Goal: Task Accomplishment & Management: Manage account settings

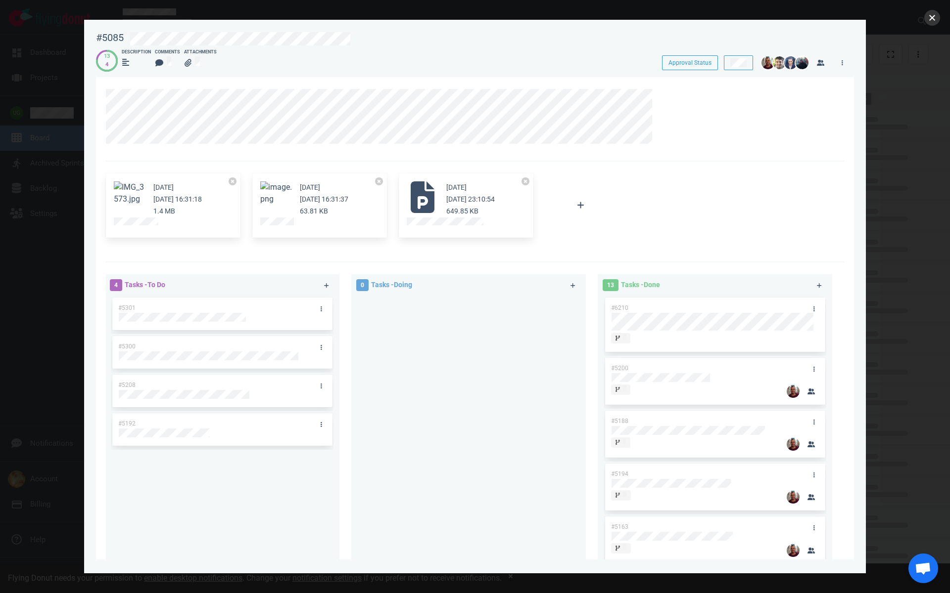
click at [930, 24] on button "close" at bounding box center [932, 18] width 16 height 16
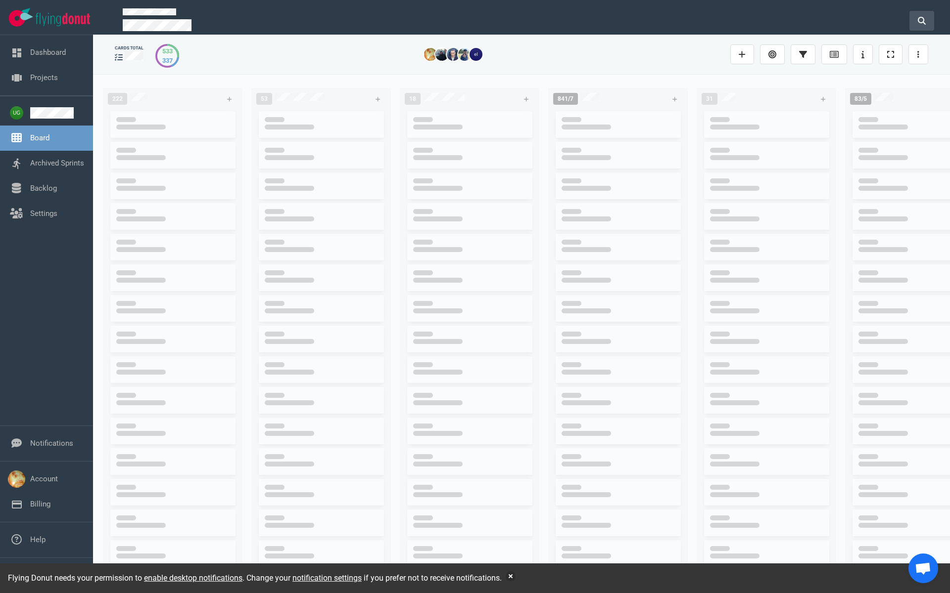
click at [920, 25] on button at bounding box center [921, 21] width 25 height 20
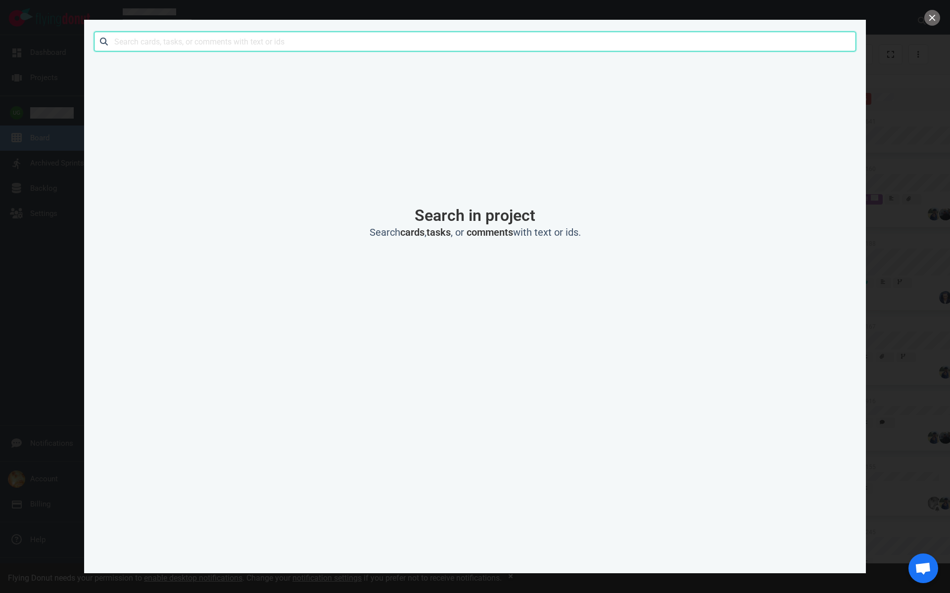
click at [288, 38] on input "text" at bounding box center [475, 42] width 762 height 20
type input "book4time"
click button "Search" at bounding box center [0, 0] width 0 height 0
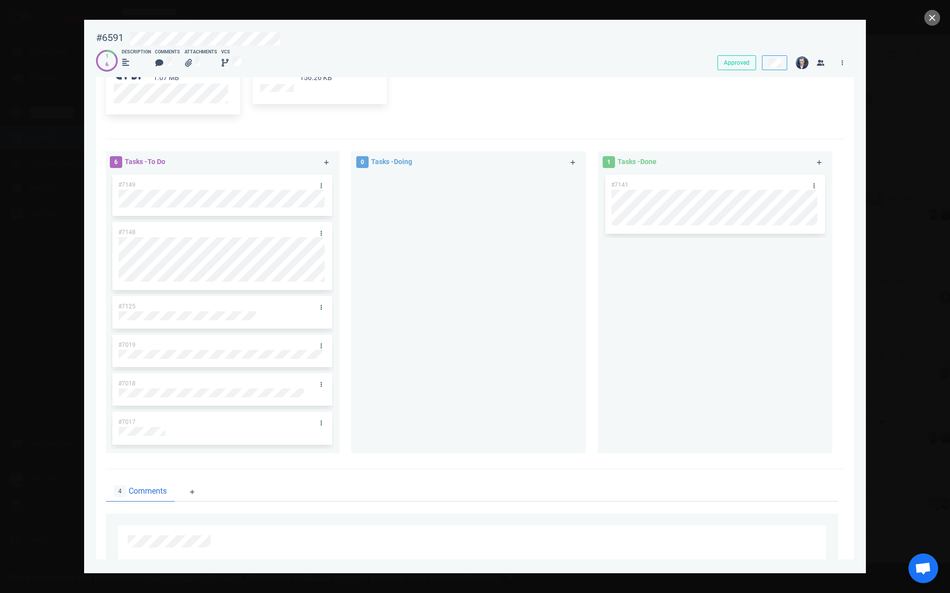
scroll to position [837, 0]
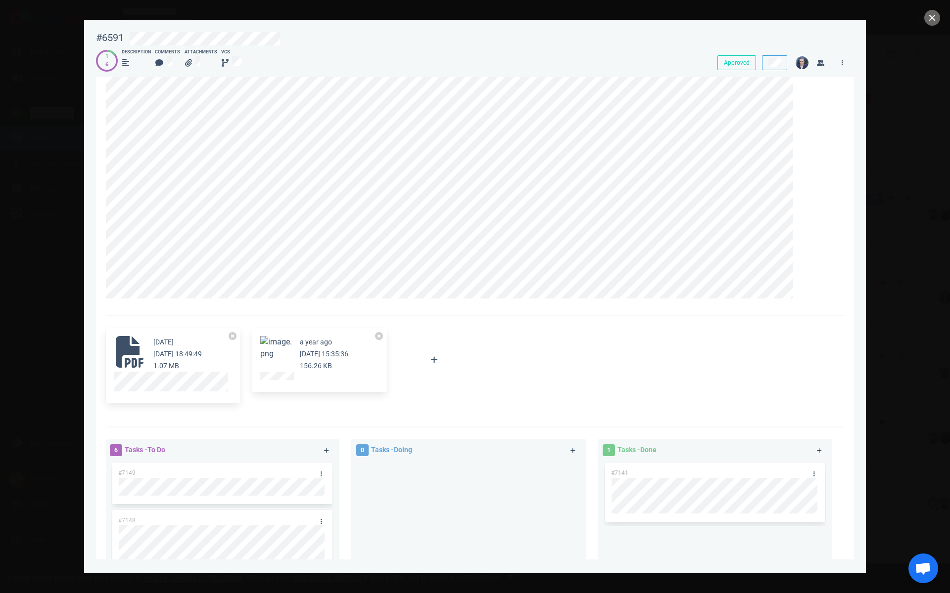
click at [164, 370] on div "[DATE] [DATE] 18:49:49 1.07 MB" at bounding box center [177, 354] width 48 height 36
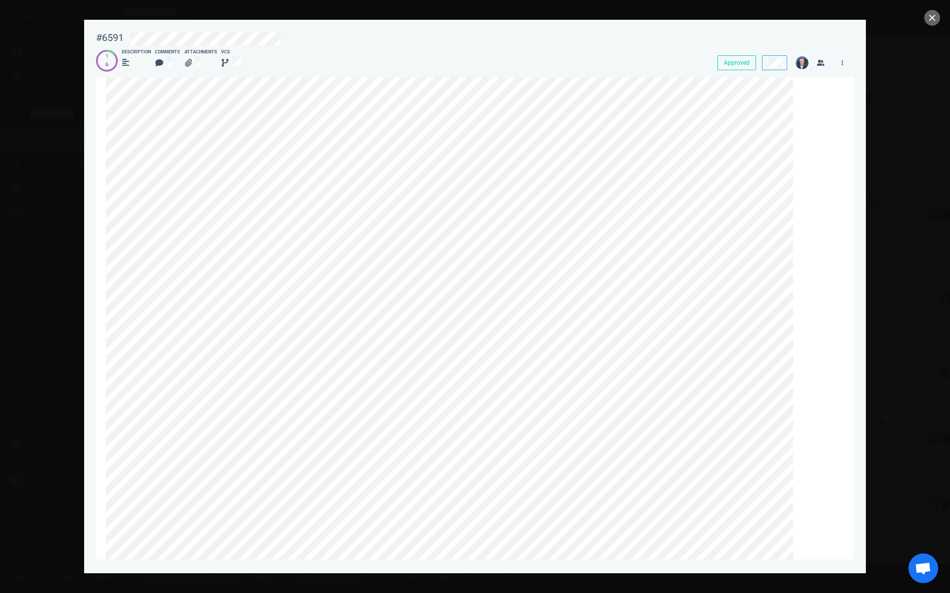
scroll to position [0, 0]
click at [806, 96] on link at bounding box center [803, 95] width 16 height 12
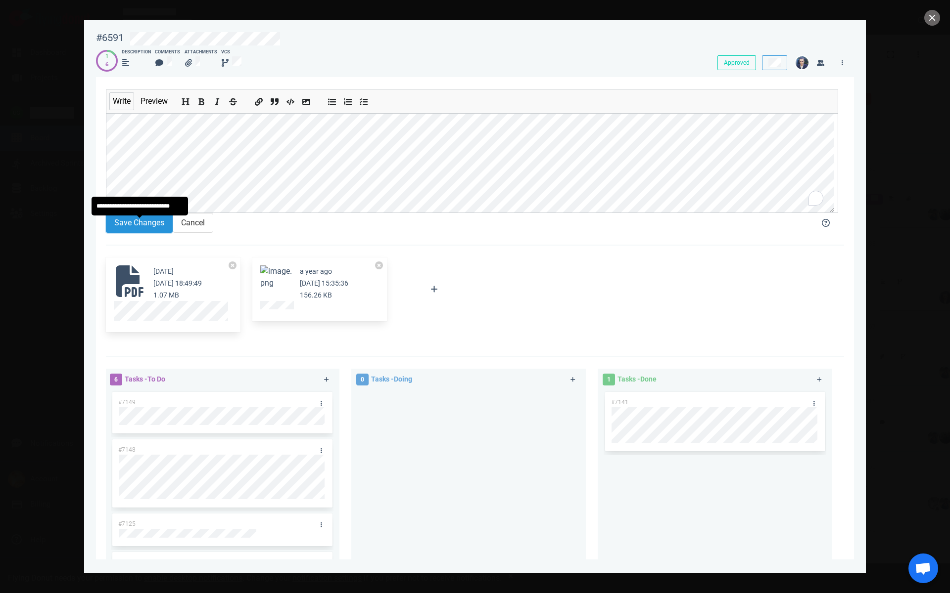
click at [113, 226] on button "Save Changes" at bounding box center [139, 223] width 67 height 20
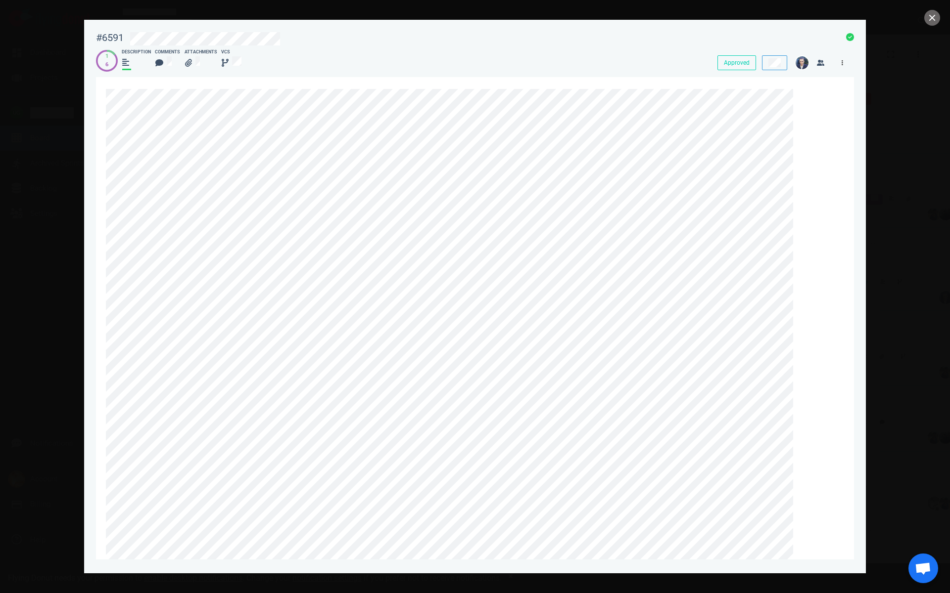
click at [843, 64] on link at bounding box center [842, 62] width 16 height 12
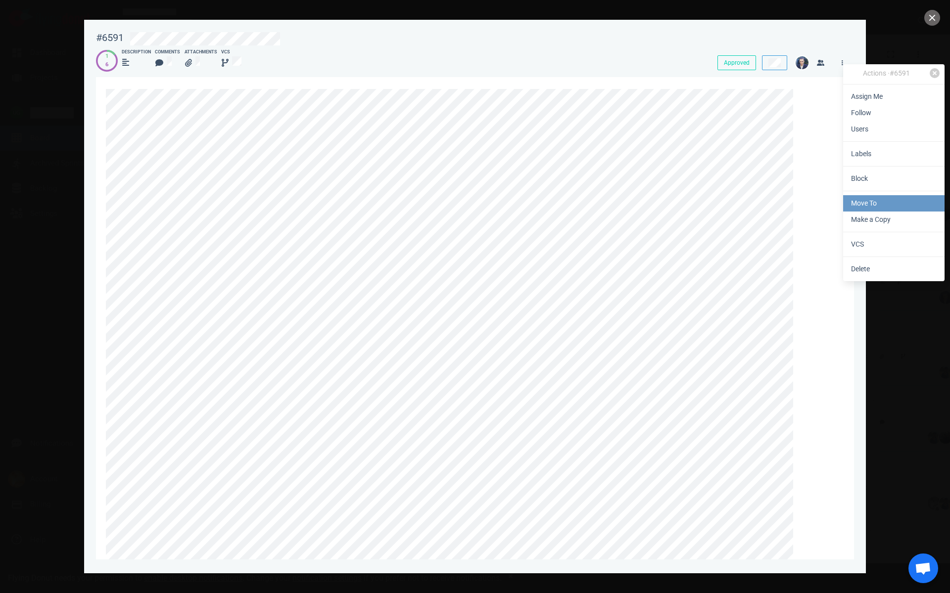
click at [857, 200] on link "Move To" at bounding box center [893, 203] width 101 height 16
select select "sprint"
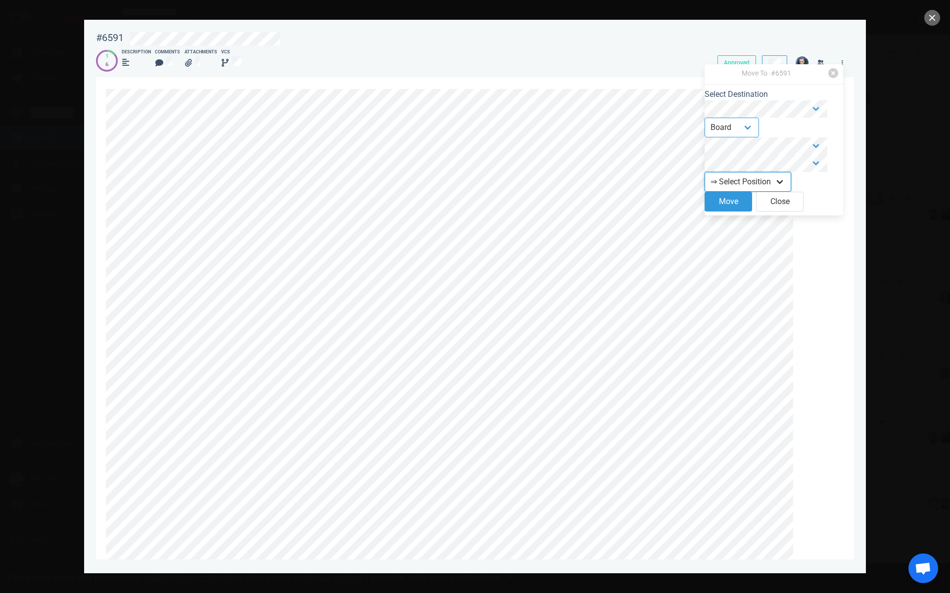
click at [755, 185] on select "⇒ Select Position Top Bottom" at bounding box center [747, 182] width 87 height 20
select select "top"
click at [712, 177] on select "⇒ Select Position Top Bottom" at bounding box center [747, 182] width 87 height 20
click at [737, 210] on button "Move" at bounding box center [727, 202] width 47 height 20
click at [803, 94] on icon at bounding box center [803, 95] width 6 height 6
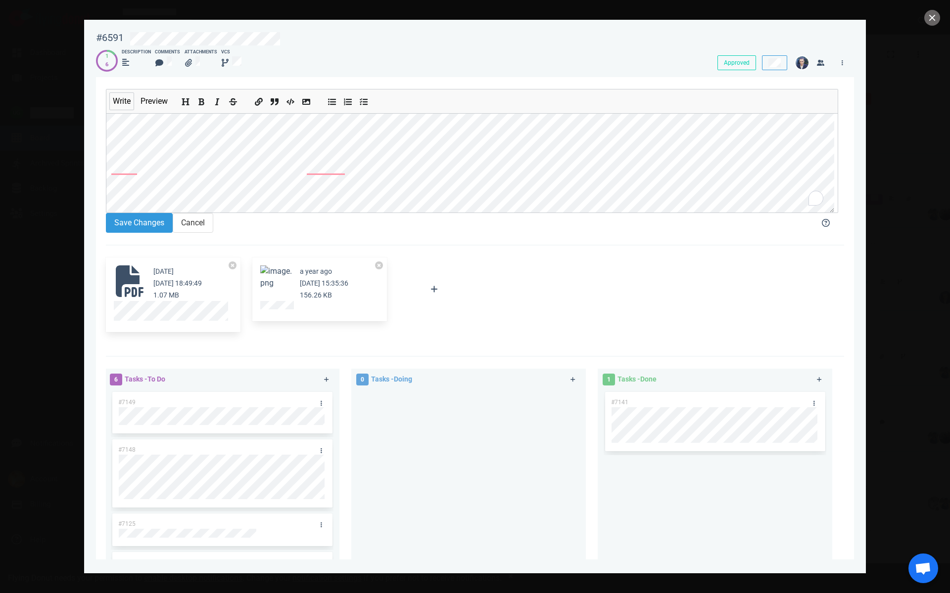
scroll to position [51, 0]
click at [131, 229] on button "Save Changes" at bounding box center [139, 223] width 67 height 20
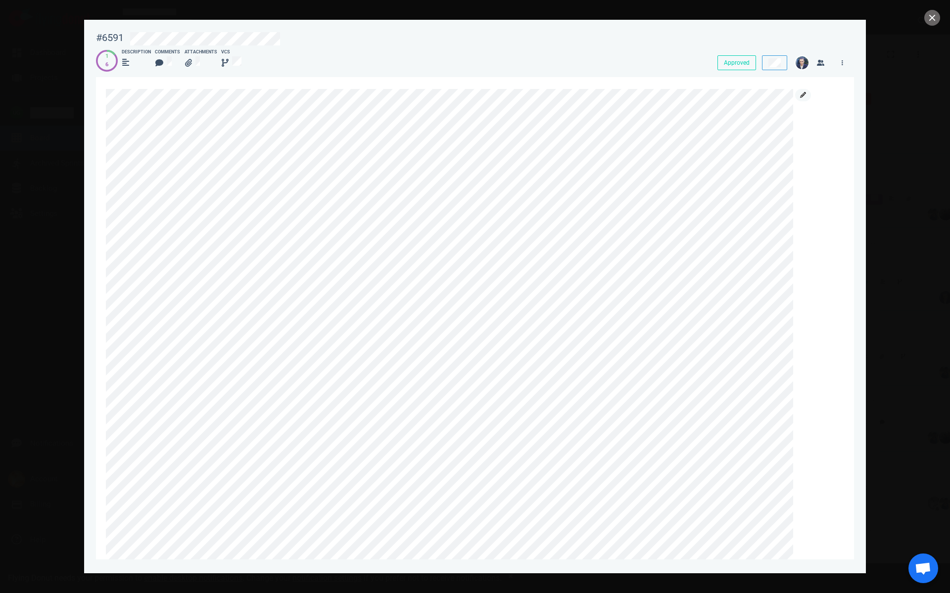
click at [803, 94] on icon at bounding box center [803, 95] width 6 height 6
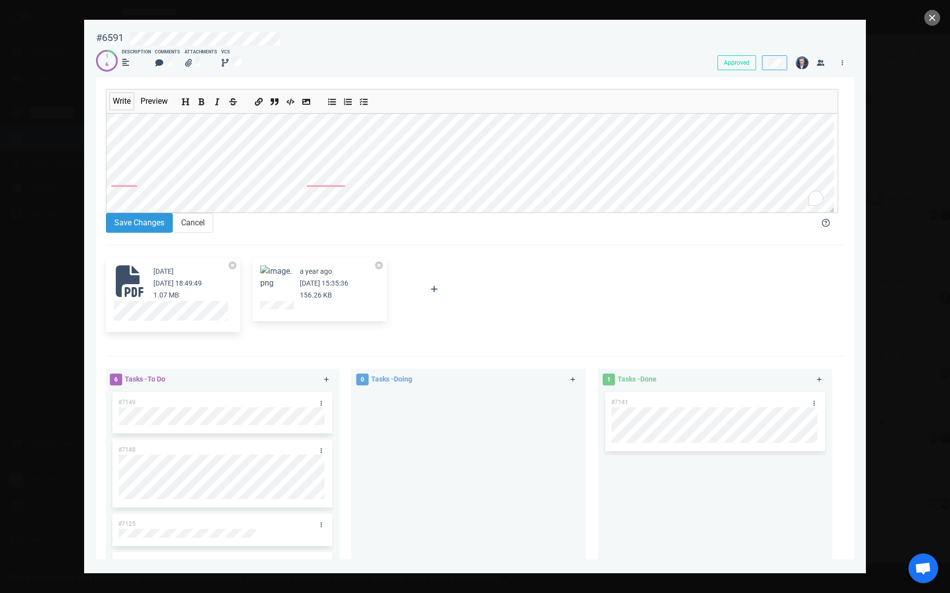
scroll to position [0, 0]
click at [123, 226] on button "Save Changes" at bounding box center [139, 223] width 67 height 20
